Goal: Transaction & Acquisition: Download file/media

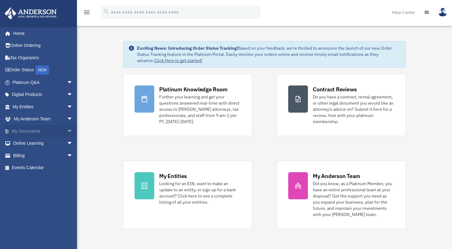
click at [67, 132] on span "arrow_drop_down" at bounding box center [73, 131] width 12 height 13
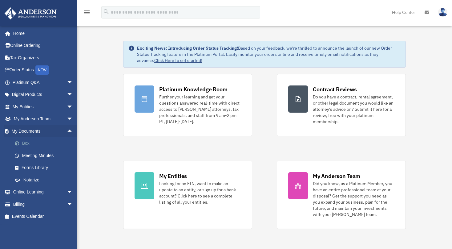
click at [29, 143] on link "Box" at bounding box center [46, 143] width 74 height 12
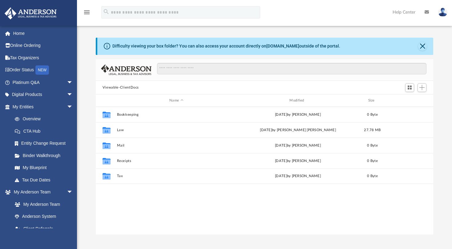
scroll to position [135, 332]
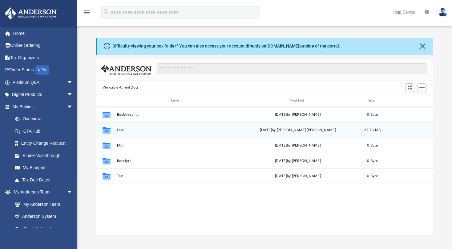
click at [121, 130] on button "Law" at bounding box center [176, 130] width 119 height 4
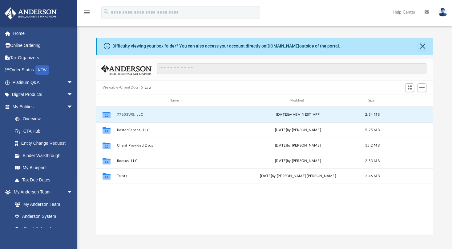
click at [126, 114] on button "7760SWS, LLC" at bounding box center [176, 114] width 119 height 4
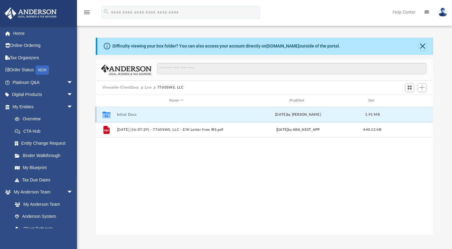
click at [134, 114] on button "Initial Docs" at bounding box center [176, 114] width 119 height 4
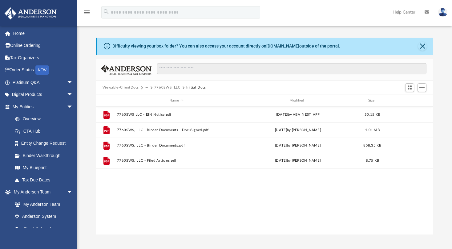
click at [118, 88] on button "Viewable-ClientDocs" at bounding box center [121, 88] width 36 height 6
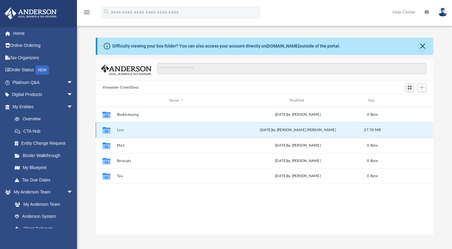
click at [121, 128] on button "Law" at bounding box center [176, 130] width 119 height 4
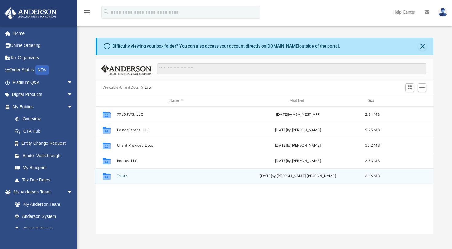
click at [122, 173] on div "Collaborated Folder Trusts [DATE] by [PERSON_NAME] [PERSON_NAME] 2.46 MB" at bounding box center [265, 175] width 338 height 15
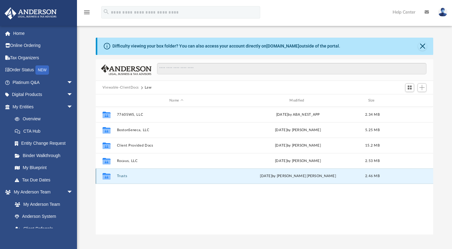
click at [123, 175] on button "Trusts" at bounding box center [176, 176] width 119 height 4
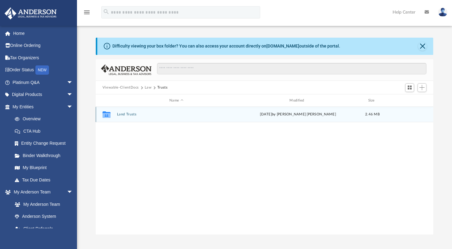
click at [130, 112] on div "Collaborated Folder Land Trusts Wed Sep 17 2025 by Samantha Mae Fernandez 2.46 …" at bounding box center [265, 114] width 338 height 15
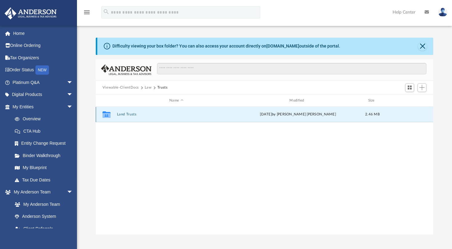
click at [132, 114] on button "Land Trusts" at bounding box center [176, 114] width 119 height 4
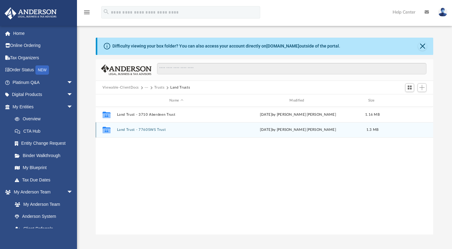
click at [130, 131] on button "Land Trust - 7760SWS Trust" at bounding box center [176, 130] width 119 height 4
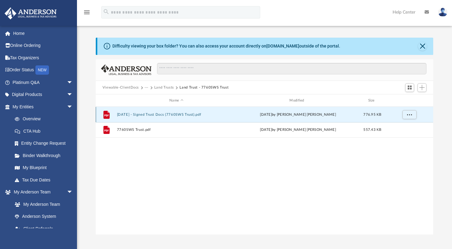
click at [159, 113] on button "2025.08.25 - Signed Trust Docs (7760SWS Trust).pdf" at bounding box center [176, 114] width 119 height 4
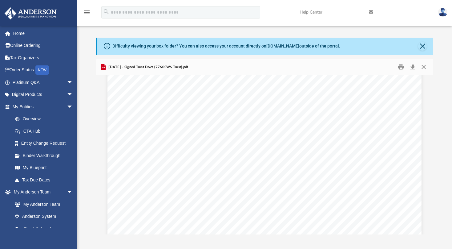
scroll to position [10237, 0]
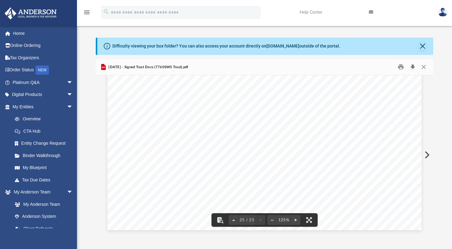
click at [414, 67] on button "Download" at bounding box center [412, 67] width 11 height 10
